Goal: Task Accomplishment & Management: Manage account settings

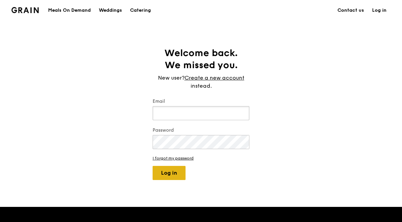
type input "[EMAIL_ADDRESS][DOMAIN_NAME]"
click at [166, 172] on button "Log in" at bounding box center [168, 173] width 33 height 14
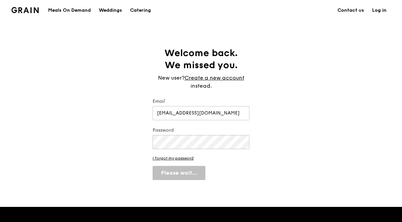
select select "100"
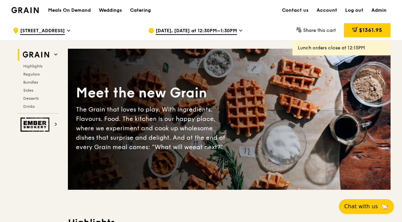
click at [141, 9] on div "Catering" at bounding box center [140, 10] width 21 height 20
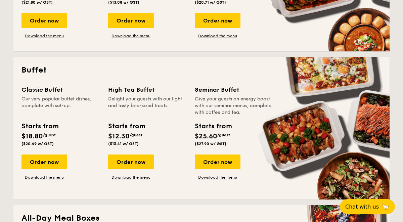
scroll to position [260, 0]
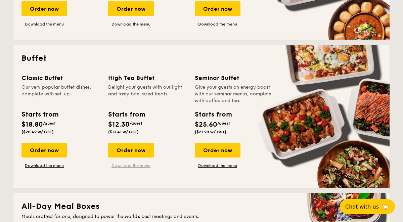
click at [133, 165] on link "Download the menu" at bounding box center [131, 165] width 46 height 5
click at [126, 166] on link "Download the menu" at bounding box center [131, 165] width 46 height 5
click at [48, 165] on link "Download the menu" at bounding box center [44, 165] width 46 height 5
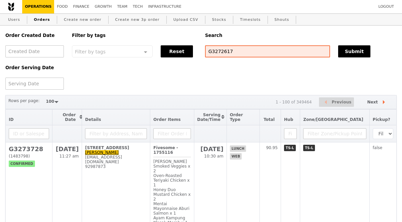
select select "100"
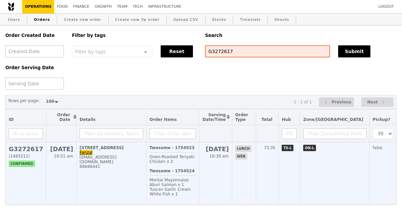
click at [30, 150] on h2 "G3272617" at bounding box center [26, 148] width 34 height 7
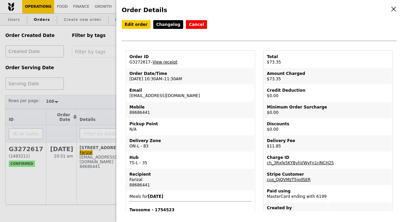
click at [163, 64] on link "View receipt" at bounding box center [164, 62] width 25 height 5
click at [135, 25] on link "Edit order" at bounding box center [136, 24] width 29 height 9
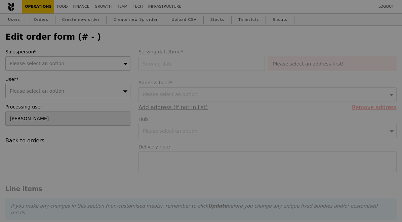
type input "27 Aug 2025"
type textarea "Please deliver to this location within SP: Admin Building, Level 5 Thanks!"
type input "61.50"
type input "9.95"
type input "10.85"
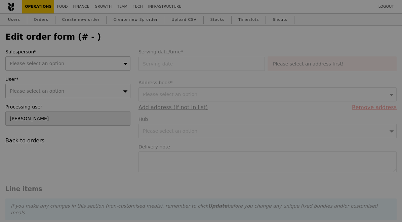
type input "72.35"
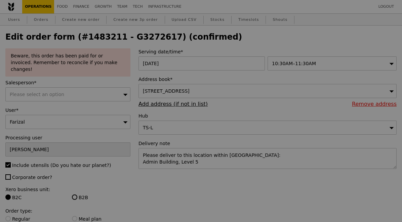
type input "Update"
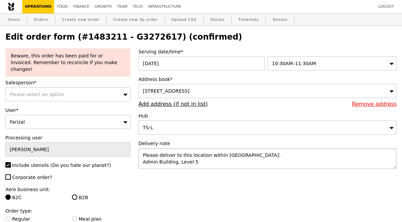
click at [202, 162] on textarea "Please deliver to this location within SP: Admin Building, Level 5 Thanks!" at bounding box center [267, 158] width 258 height 21
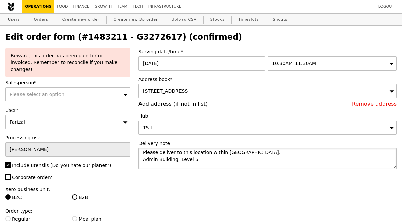
scroll to position [9, 0]
paste textarea "Prince Edward Close 3 - you can enter this in Googlemaps to see the venue locat…"
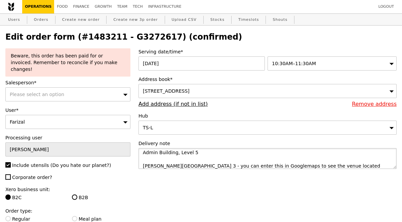
type textarea "Please deliver to this location within SP: Admin Building, Level 5 Prince Edwar…"
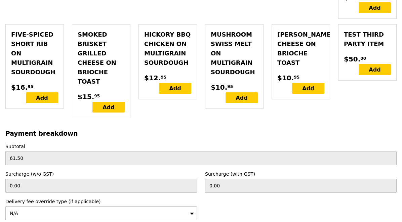
scroll to position [2149, 0]
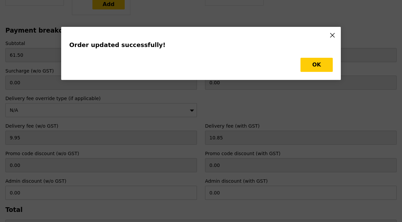
scroll to position [0, 0]
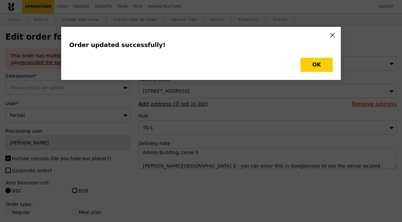
type input "Update"
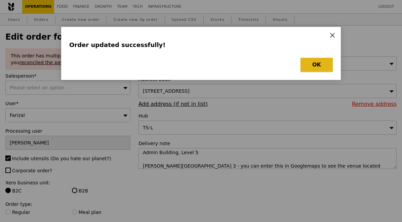
click at [312, 63] on button "OK" at bounding box center [316, 65] width 32 height 14
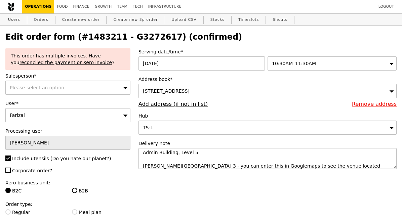
select select "100"
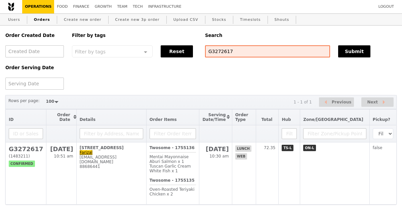
scroll to position [10, 0]
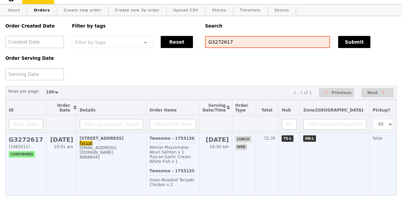
click at [20, 138] on h2 "G3272617" at bounding box center [26, 139] width 34 height 7
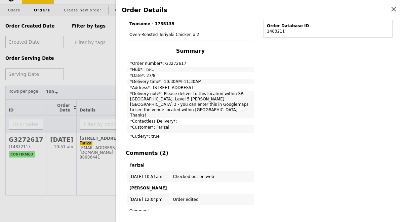
scroll to position [213, 0]
click at [99, 76] on div "Order Details Edit order Changelog Cancel Order ID G3272617 – View receipt Orde…" at bounding box center [201, 111] width 402 height 222
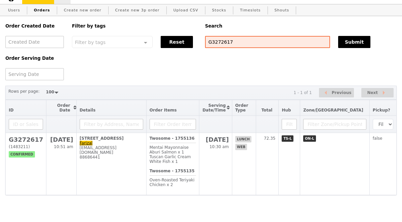
scroll to position [262, 0]
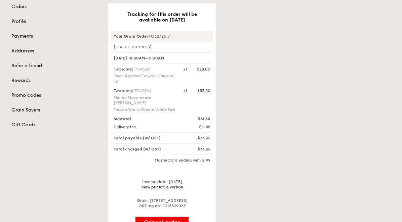
scroll to position [110, 0]
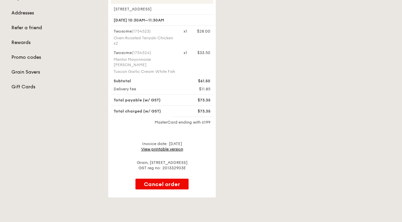
click at [174, 151] on link "View printable version" at bounding box center [162, 149] width 42 height 5
